Goal: Task Accomplishment & Management: Manage account settings

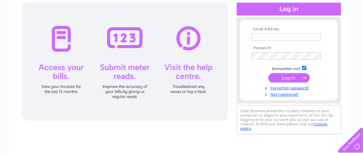
scroll to position [75, 0]
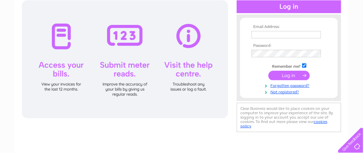
type input "[EMAIL_ADDRESS][DOMAIN_NAME]"
click at [282, 75] on input "submit" at bounding box center [288, 75] width 41 height 9
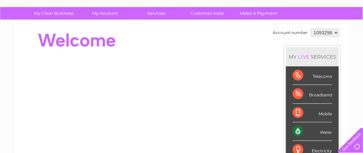
scroll to position [57, 0]
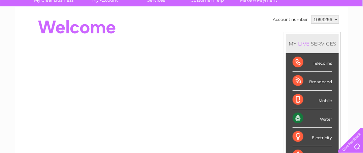
click at [295, 120] on div "Water" at bounding box center [312, 118] width 39 height 19
click at [297, 119] on div "Water" at bounding box center [312, 118] width 39 height 19
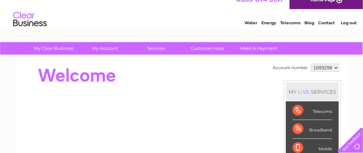
scroll to position [7, 0]
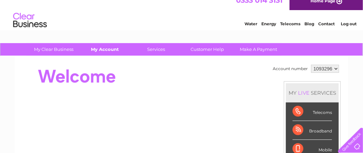
click at [107, 50] on link "My Account" at bounding box center [105, 49] width 56 height 12
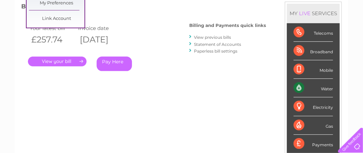
scroll to position [88, 0]
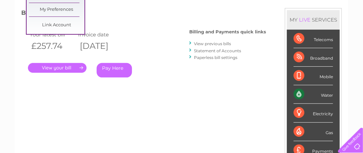
click at [81, 69] on link "." at bounding box center [57, 68] width 59 height 10
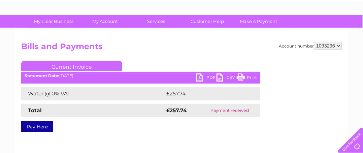
scroll to position [30, 0]
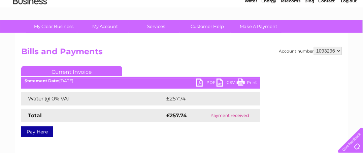
click at [201, 85] on link "PDF" at bounding box center [206, 83] width 20 height 10
click at [337, 51] on select "1093296 1093298" at bounding box center [328, 51] width 28 height 8
select select "1093298"
click at [314, 47] on select "1093296 1093298" at bounding box center [328, 51] width 28 height 8
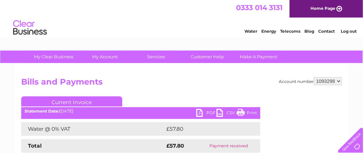
click at [199, 113] on link "PDF" at bounding box center [206, 114] width 20 height 10
